Goal: Information Seeking & Learning: Learn about a topic

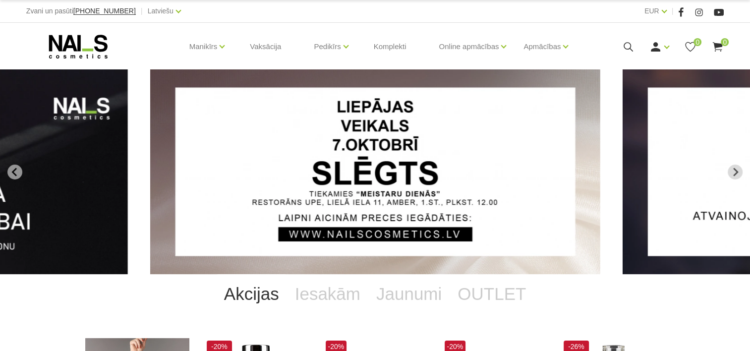
click at [636, 46] on div "Ienākt Reģistrēties 0 0" at bounding box center [654, 47] width 139 height 12
click at [627, 44] on icon at bounding box center [628, 47] width 12 height 12
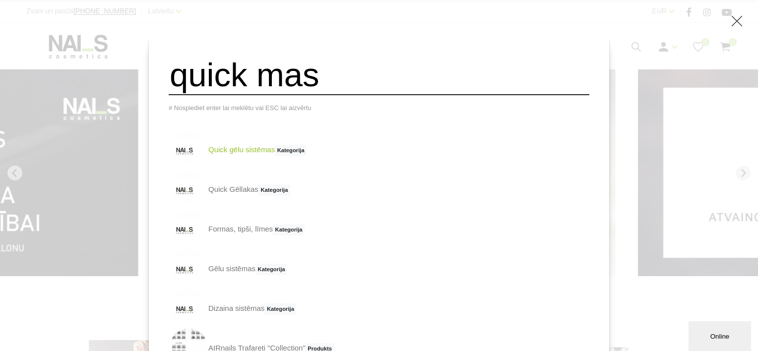
type input "quick mas"
click at [286, 165] on link "Quick gēlu sistēmas Kategorija" at bounding box center [238, 150] width 138 height 40
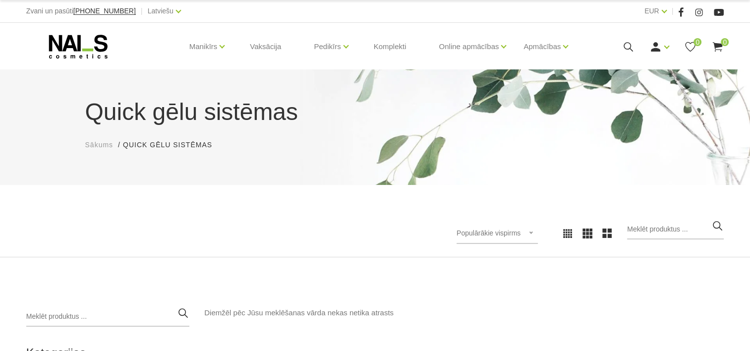
click at [631, 48] on icon at bounding box center [628, 47] width 12 height 12
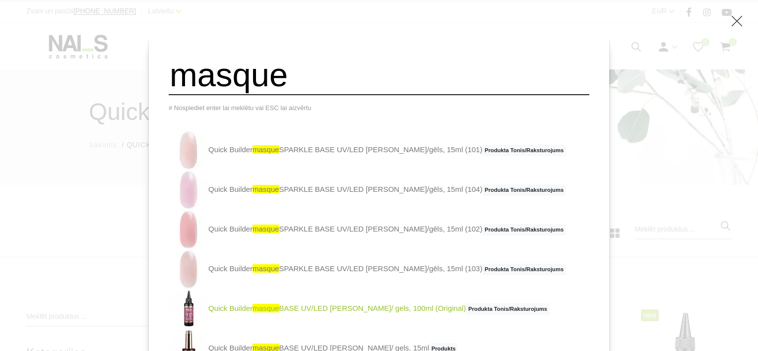
type input "masque"
click at [324, 313] on link "Quick Builder masque BASE UV/LED bāze/ gels, 100ml (Original) Produkta Tonis/Ra…" at bounding box center [359, 309] width 381 height 40
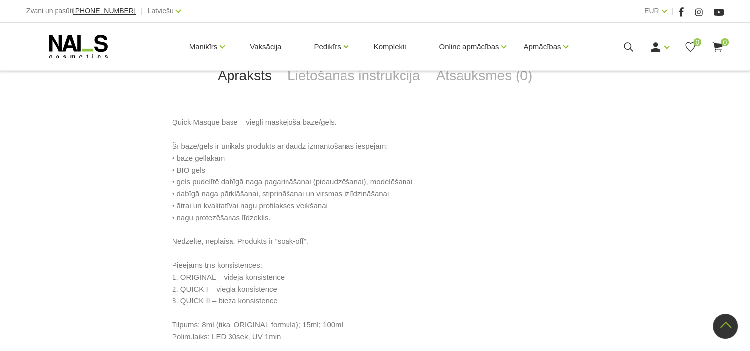
scroll to position [446, 0]
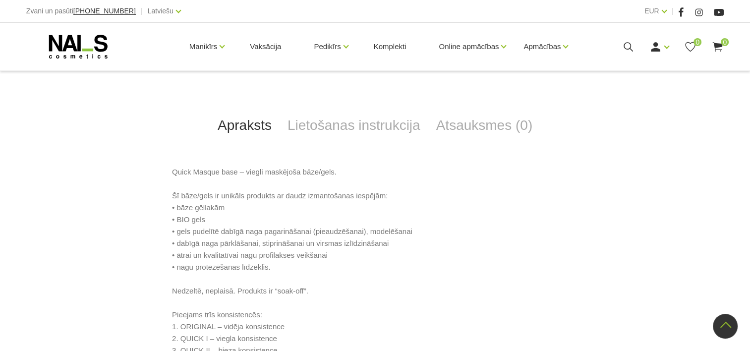
click at [473, 260] on p "Quick Masque base – viegli maskējoša bāze/gels. Šī bāze/gels ir unikāls produkt…" at bounding box center [375, 279] width 406 height 226
drag, startPoint x: 173, startPoint y: 134, endPoint x: 180, endPoint y: 135, distance: 7.6
click at [180, 166] on p "Quick Masque base – viegli maskējoša bāze/gels. Šī bāze/gels ir unikāls produkt…" at bounding box center [375, 279] width 406 height 226
drag, startPoint x: 180, startPoint y: 135, endPoint x: 244, endPoint y: 136, distance: 64.0
click at [243, 166] on p "Quick Masque base – viegli maskējoša bāze/gels. Šī bāze/gels ir unikāls produkt…" at bounding box center [375, 279] width 406 height 226
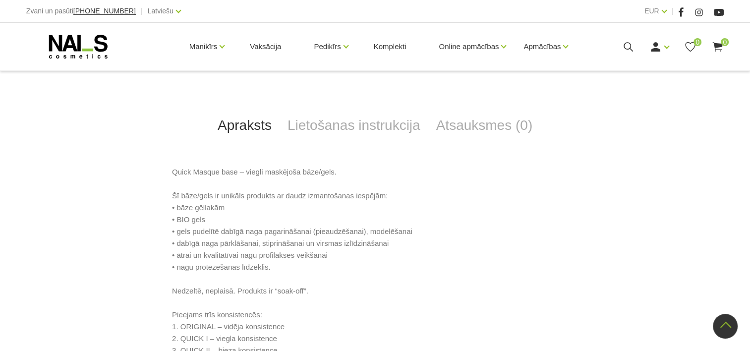
click at [343, 189] on p "Quick Masque base – viegli maskējoša bāze/gels. Šī bāze/gels ir unikāls produkt…" at bounding box center [375, 279] width 406 height 226
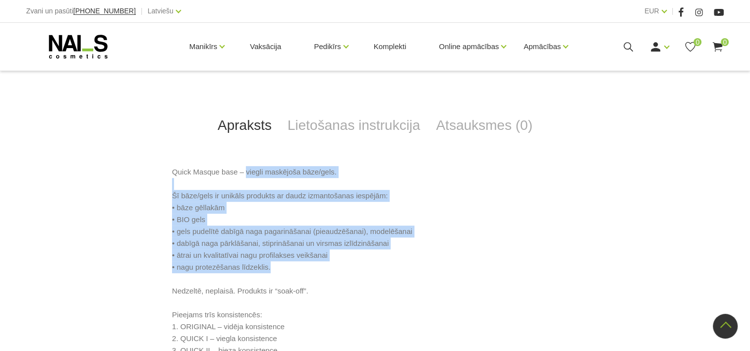
drag, startPoint x: 243, startPoint y: 134, endPoint x: 359, endPoint y: 235, distance: 153.5
click at [359, 235] on p "Quick Masque base – viegli maskējoša bāze/gels. Šī bāze/gels ir unikāls produkt…" at bounding box center [375, 279] width 406 height 226
copy p "viegli maskējoša bāze/gels. Šī bāze/gels ir unikāls produkts ar daudz izmantoša…"
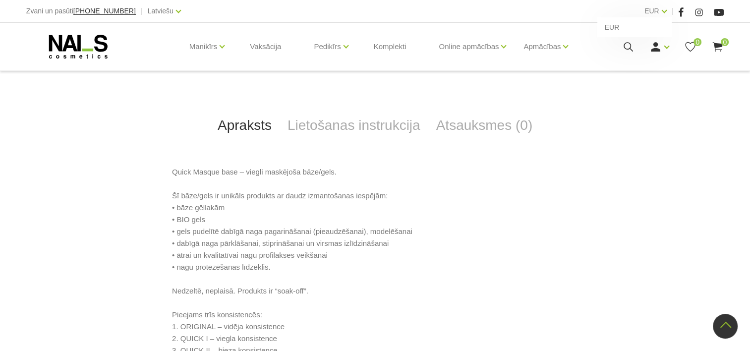
click at [665, 13] on div "EUR EUR" at bounding box center [656, 11] width 22 height 12
click at [153, 11] on link "Latviešu" at bounding box center [161, 11] width 26 height 12
click at [124, 73] on link "English" at bounding box center [149, 67] width 74 height 20
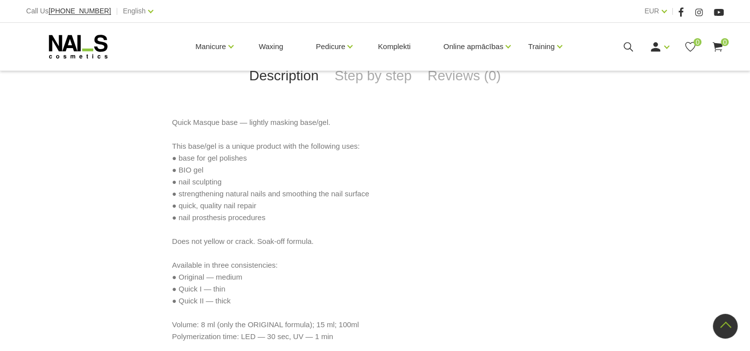
scroll to position [397, 0]
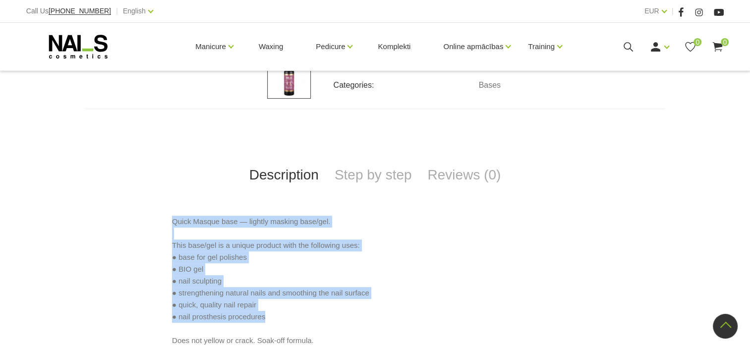
drag, startPoint x: 173, startPoint y: 183, endPoint x: 282, endPoint y: 283, distance: 147.0
click at [282, 283] on p "Quick Masque base — lightly masking base/gel. This base/gel is a unique product…" at bounding box center [375, 329] width 406 height 226
copy p "Quick Masque base — lightly masking base/gel. This base/gel is a unique product…"
click at [123, 9] on link "English" at bounding box center [134, 11] width 23 height 12
click at [92, 31] on link "Latviešu" at bounding box center [121, 27] width 74 height 20
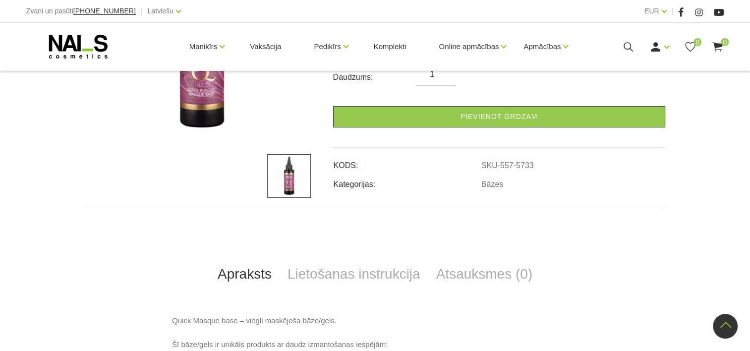
scroll to position [496, 0]
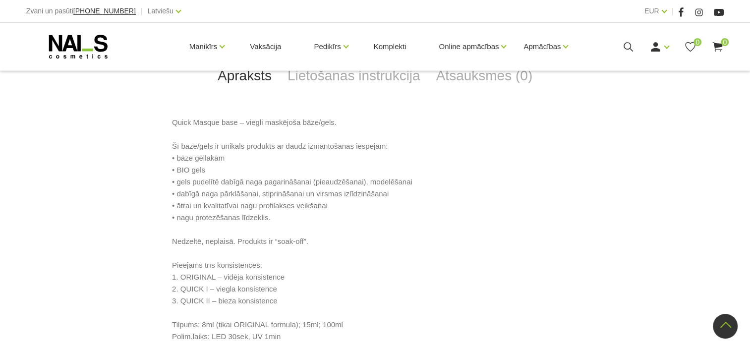
click at [319, 224] on p "Quick Masque base – viegli maskējoša bāze/gels. Šī bāze/gels ir unikāls produkt…" at bounding box center [375, 230] width 406 height 226
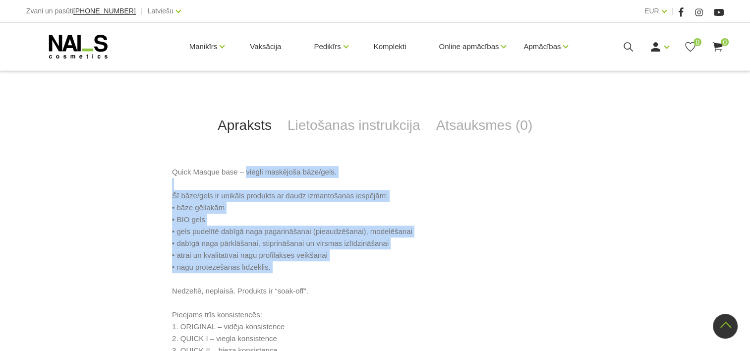
drag, startPoint x: 244, startPoint y: 138, endPoint x: 330, endPoint y: 241, distance: 134.4
click at [330, 241] on p "Quick Masque base – viegli maskējoša bāze/gels. Šī bāze/gels ir unikāls produkt…" at bounding box center [375, 279] width 406 height 226
copy p "viegli maskējoša bāze/gels. Šī bāze/gels ir unikāls produkts ar daudz izmantoša…"
